Goal: Check status: Check status

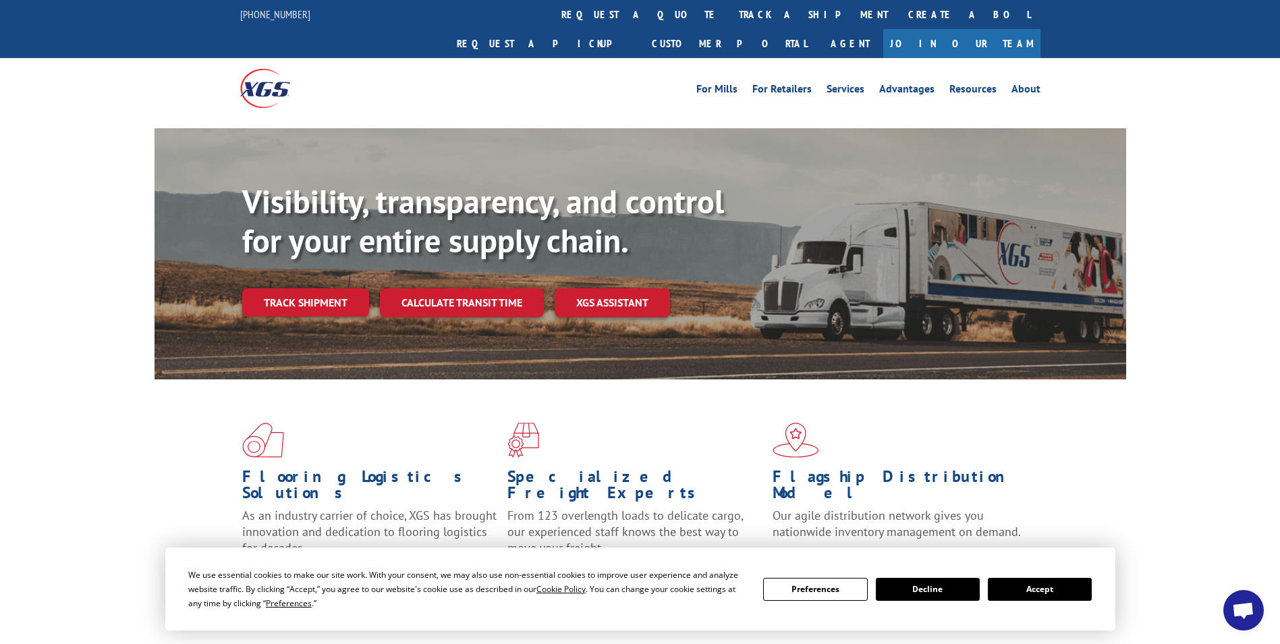
click at [1047, 591] on button "Accept" at bounding box center [1040, 589] width 104 height 23
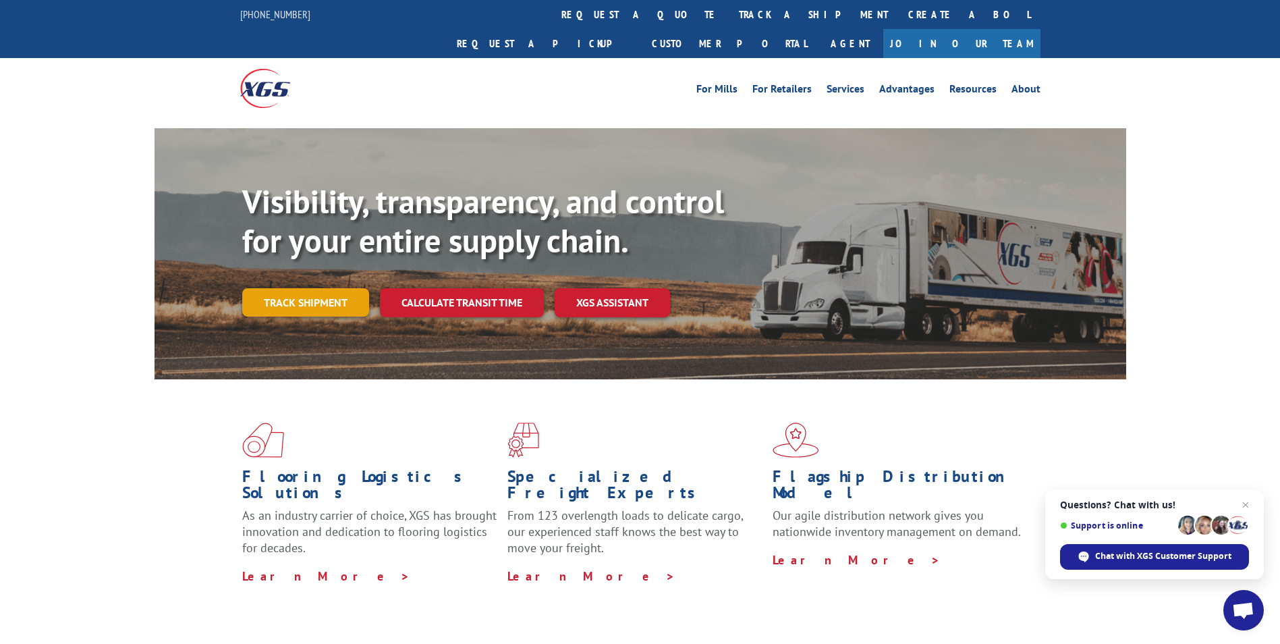
click at [336, 288] on link "Track shipment" at bounding box center [305, 302] width 127 height 28
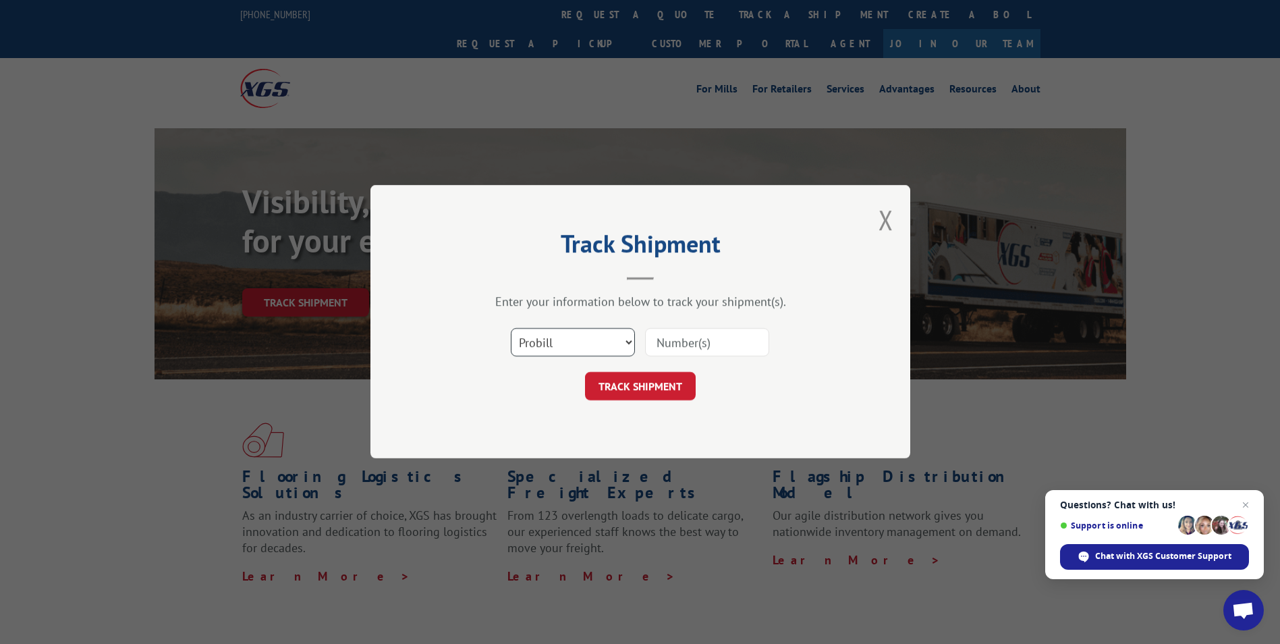
click at [614, 337] on select "Select category... Probill BOL PO" at bounding box center [573, 343] width 124 height 28
select select "bol"
click at [511, 329] on select "Select category... Probill BOL PO" at bounding box center [573, 343] width 124 height 28
click at [676, 348] on input at bounding box center [707, 343] width 124 height 28
click at [703, 346] on input at bounding box center [707, 343] width 124 height 28
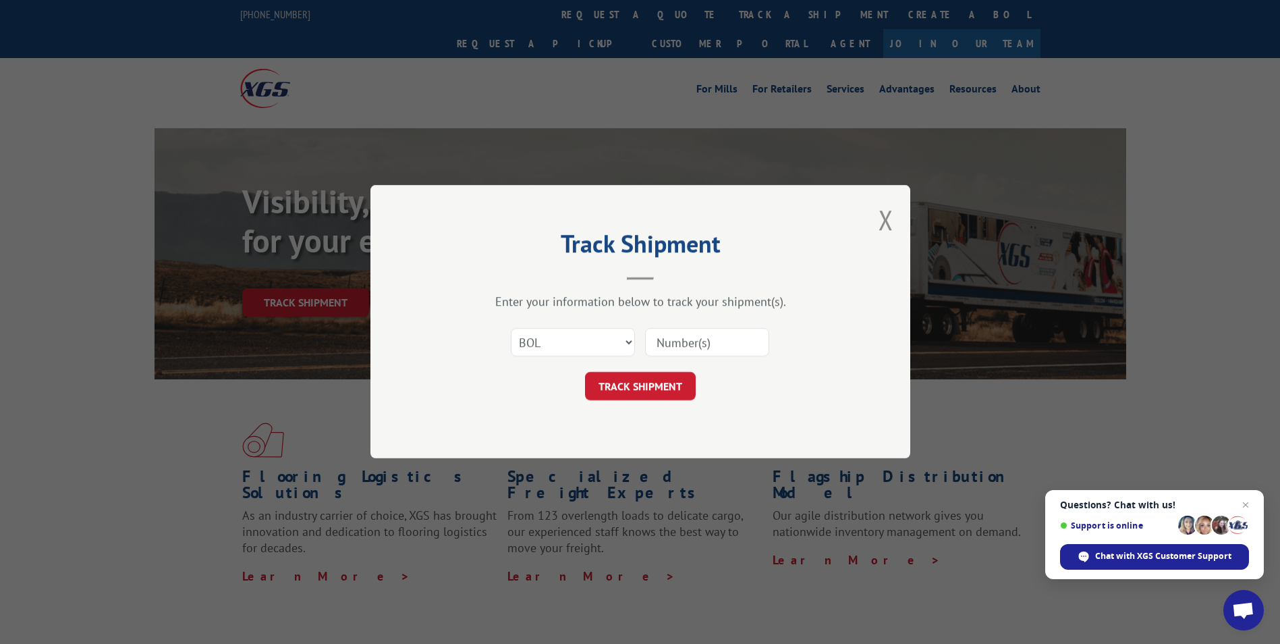
click at [699, 349] on input at bounding box center [707, 343] width 124 height 28
type input "6047764"
click button "TRACK SHIPMENT" at bounding box center [640, 387] width 111 height 28
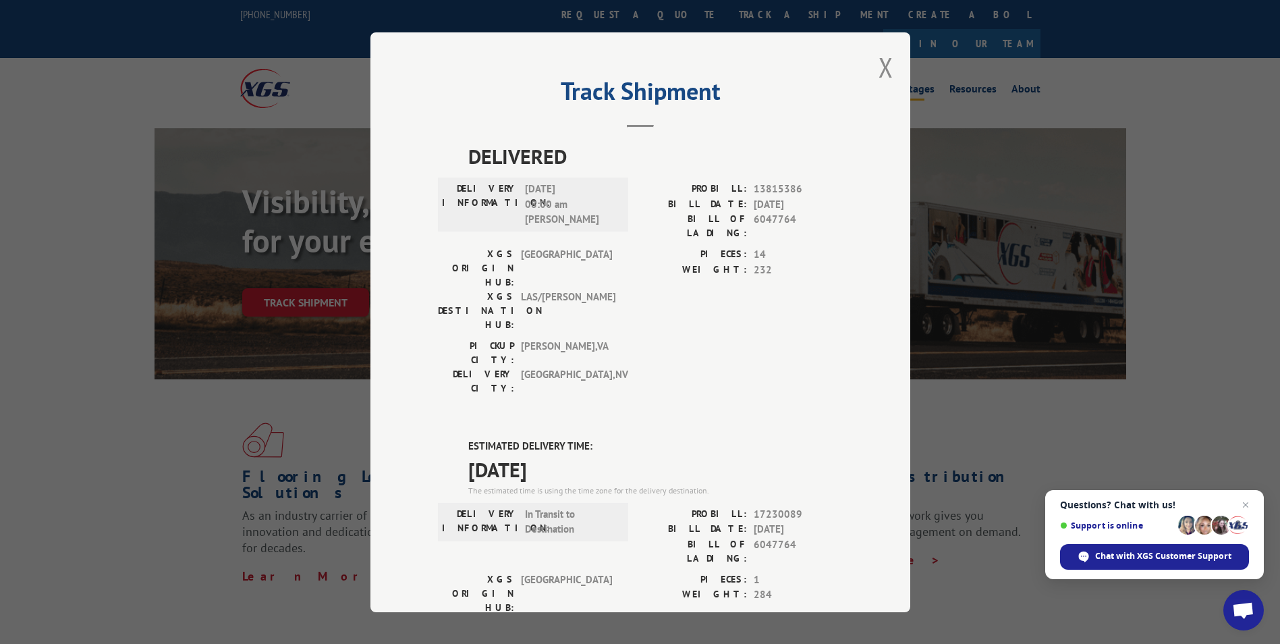
click at [882, 66] on button "Close modal" at bounding box center [886, 67] width 15 height 36
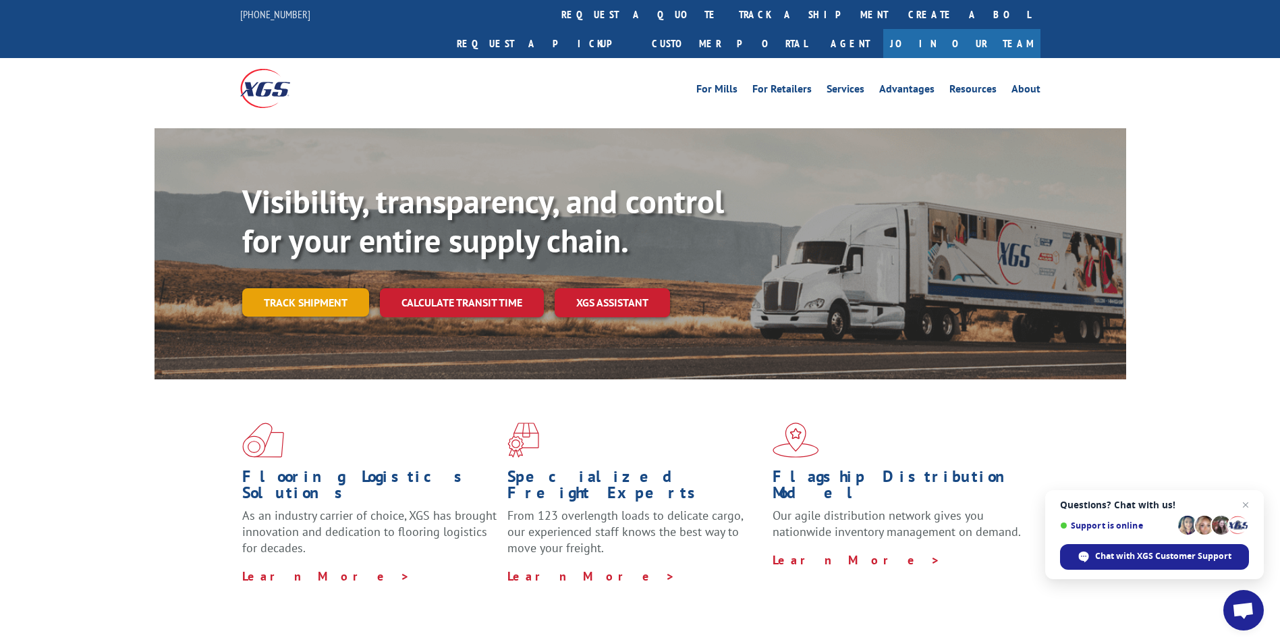
click at [337, 288] on link "Track shipment" at bounding box center [305, 302] width 127 height 28
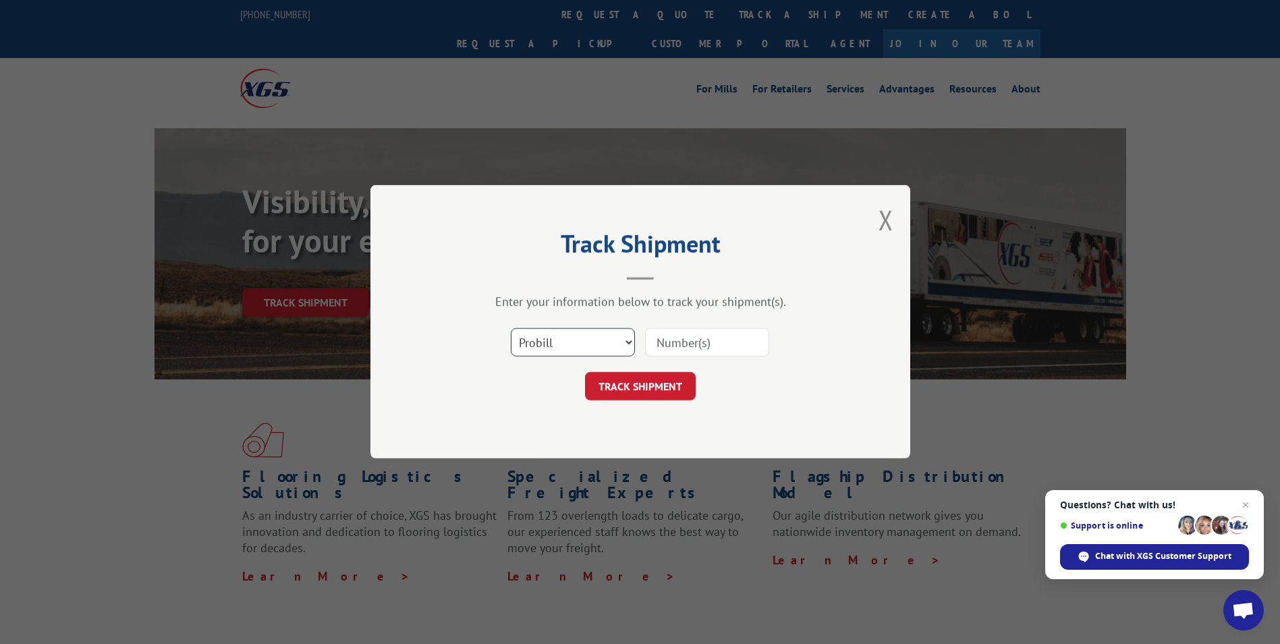
click at [614, 339] on select "Select category... Probill BOL PO" at bounding box center [573, 343] width 124 height 28
select select "bol"
click at [511, 329] on select "Select category... Probill BOL PO" at bounding box center [573, 343] width 124 height 28
click at [679, 338] on input at bounding box center [707, 343] width 124 height 28
type input "6047506"
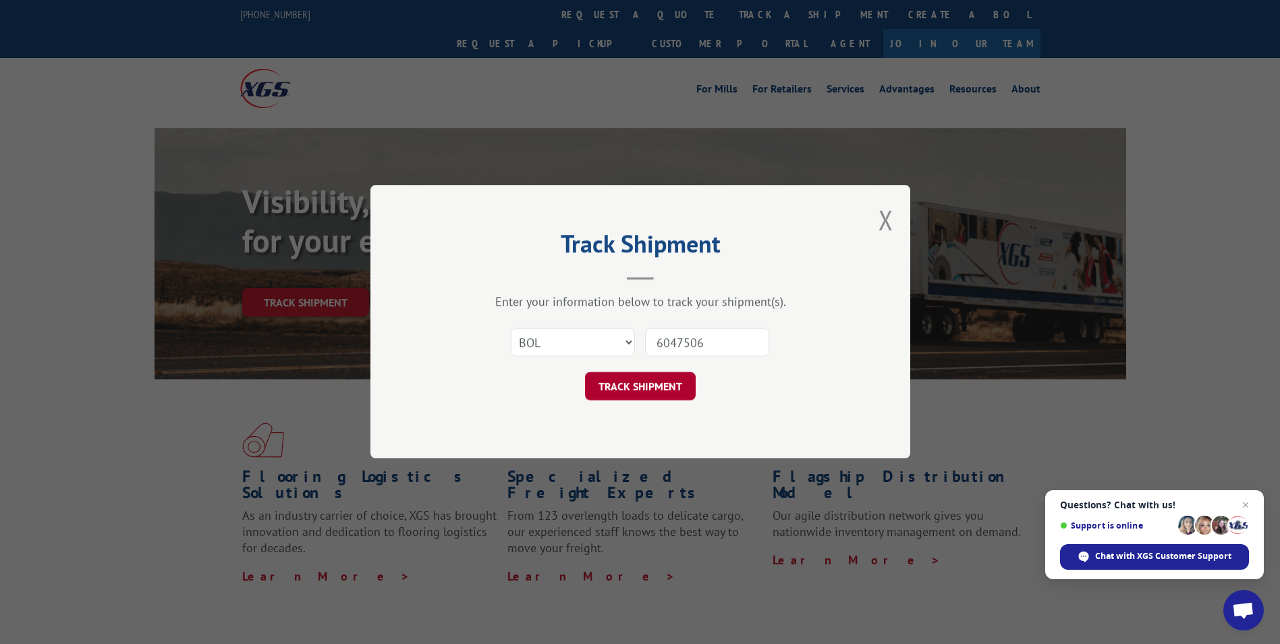
click at [658, 385] on button "TRACK SHIPMENT" at bounding box center [640, 387] width 111 height 28
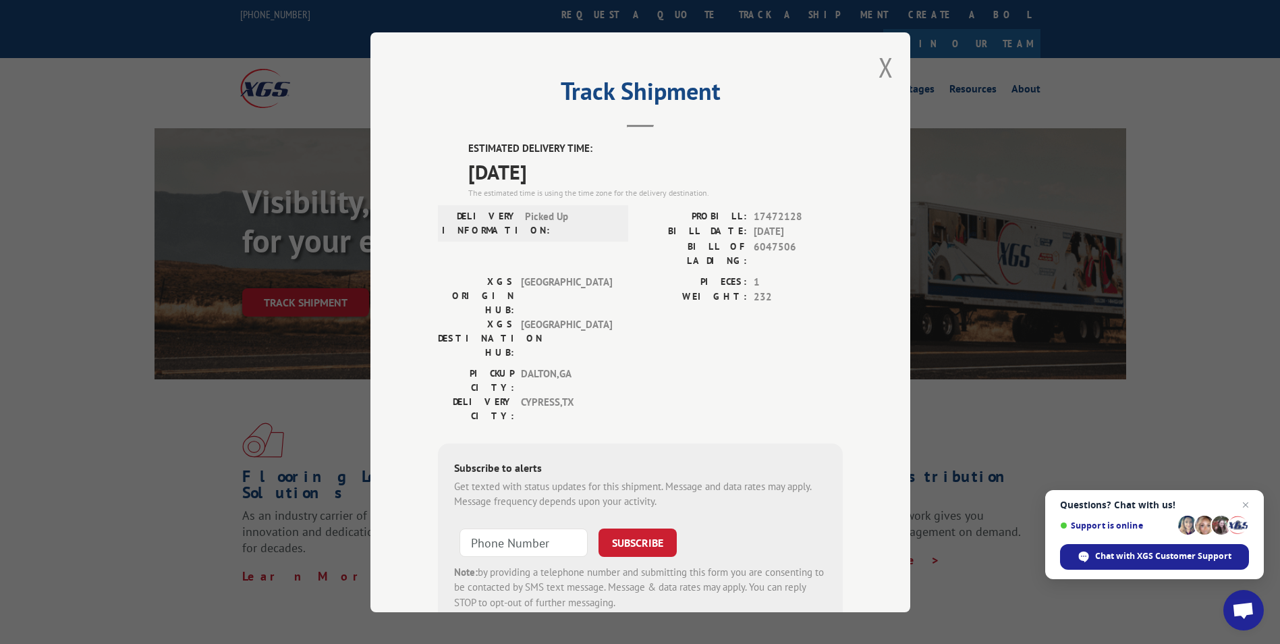
drag, startPoint x: 885, startPoint y: 72, endPoint x: 885, endPoint y: 95, distance: 23.0
click at [885, 72] on button "Close modal" at bounding box center [886, 67] width 15 height 36
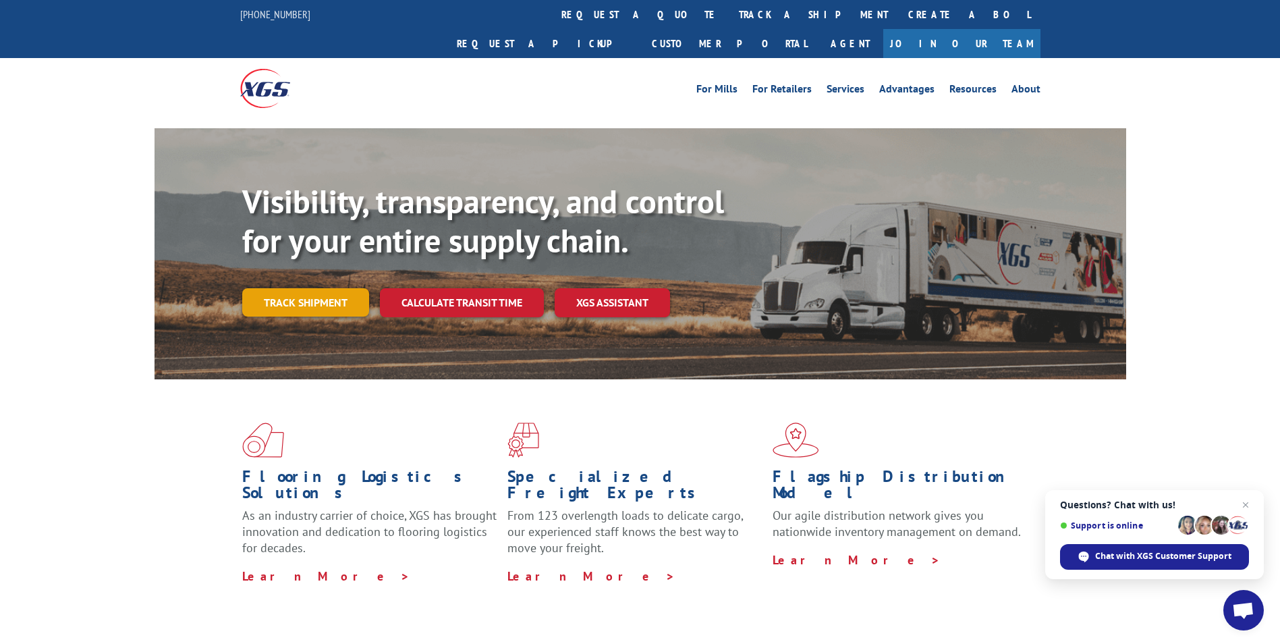
click at [354, 288] on link "Track shipment" at bounding box center [305, 302] width 127 height 28
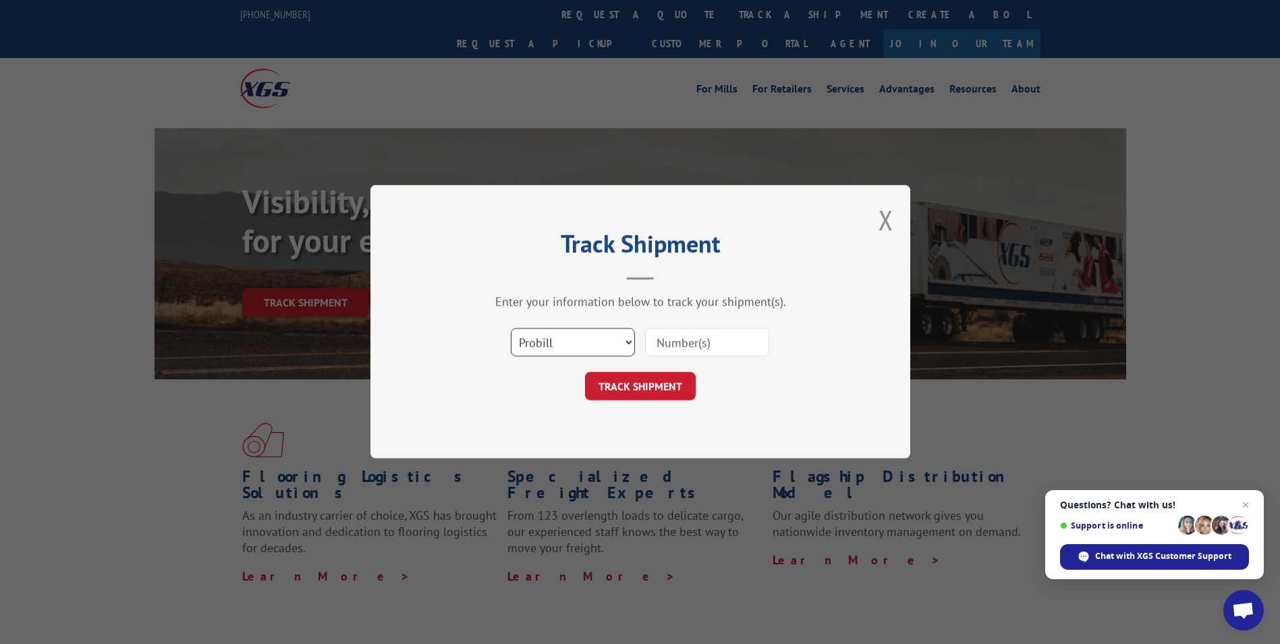
click at [625, 343] on select "Select category... Probill BOL PO" at bounding box center [573, 343] width 124 height 28
select select "bol"
click at [511, 329] on select "Select category... Probill BOL PO" at bounding box center [573, 343] width 124 height 28
click at [667, 335] on input at bounding box center [707, 343] width 124 height 28
type input "6027198"
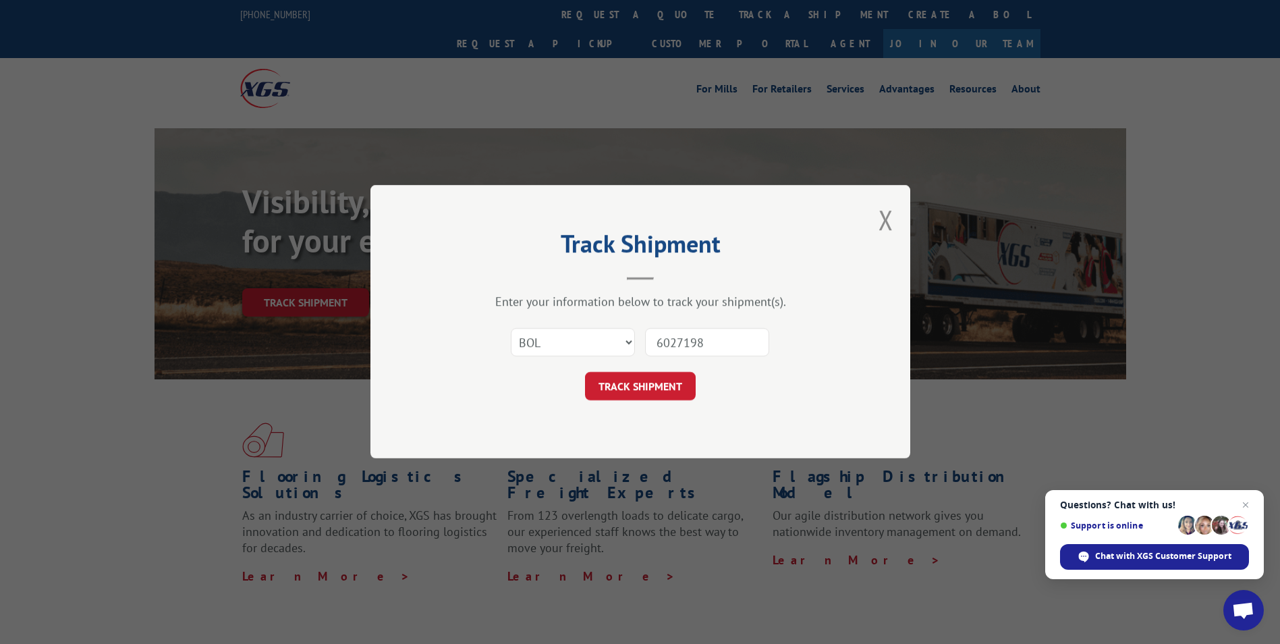
click button "TRACK SHIPMENT" at bounding box center [640, 387] width 111 height 28
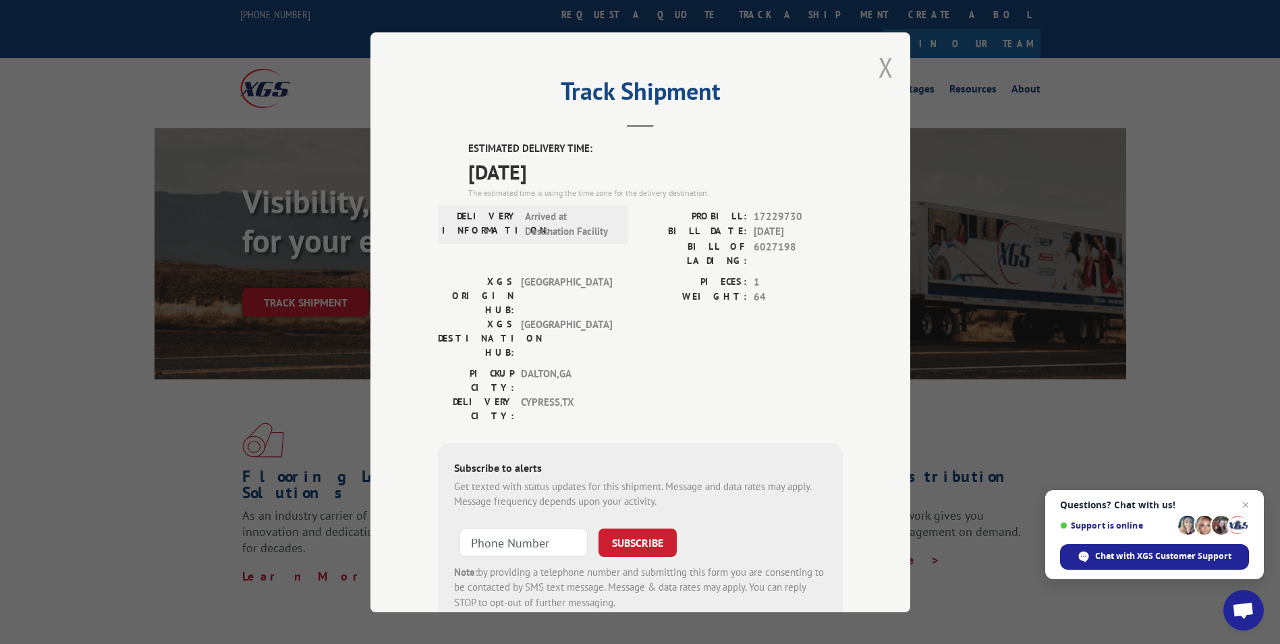
click at [879, 73] on button "Close modal" at bounding box center [886, 67] width 15 height 36
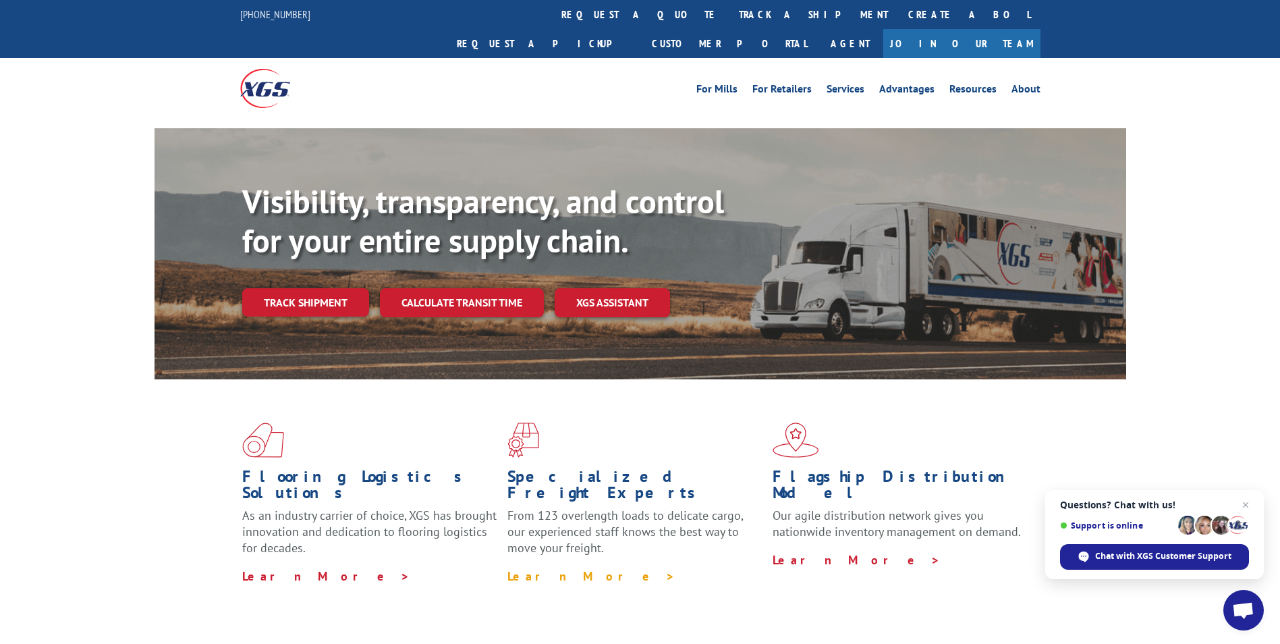
click at [566, 568] on link "Learn More >" at bounding box center [592, 576] width 168 height 16
